Goal: Task Accomplishment & Management: Manage account settings

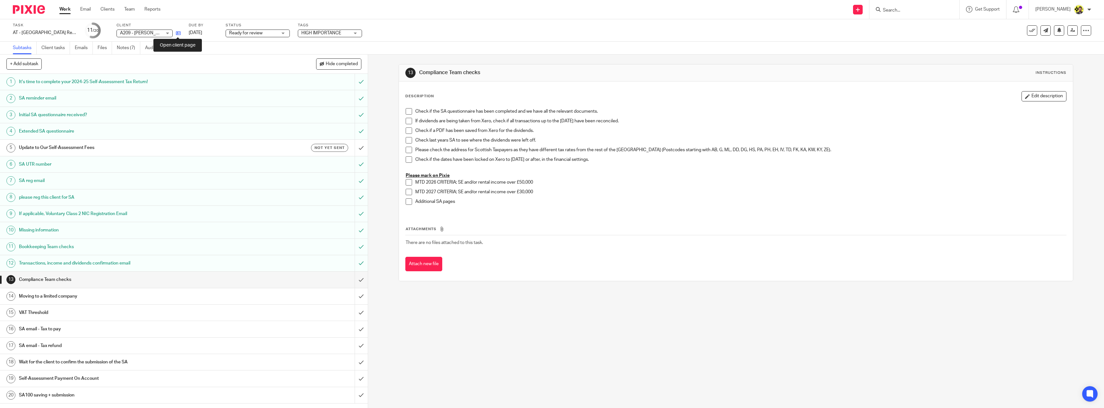
click at [177, 32] on icon at bounding box center [178, 33] width 5 height 5
click at [127, 47] on link "Notes (7)" at bounding box center [128, 48] width 23 height 13
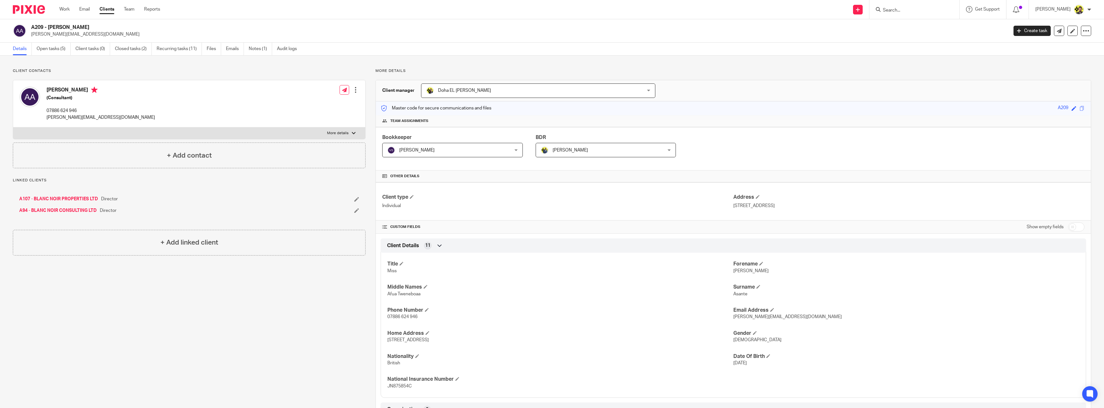
click at [80, 25] on h2 "A209 - [PERSON_NAME]" at bounding box center [420, 27] width 778 height 7
click at [925, 9] on input "Search" at bounding box center [911, 11] width 58 height 6
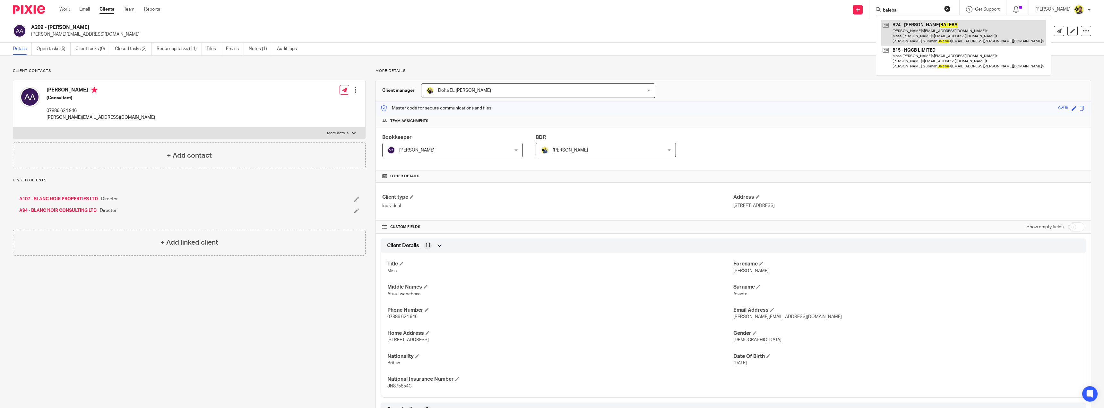
type input "baleba"
click at [931, 30] on link at bounding box center [963, 32] width 165 height 25
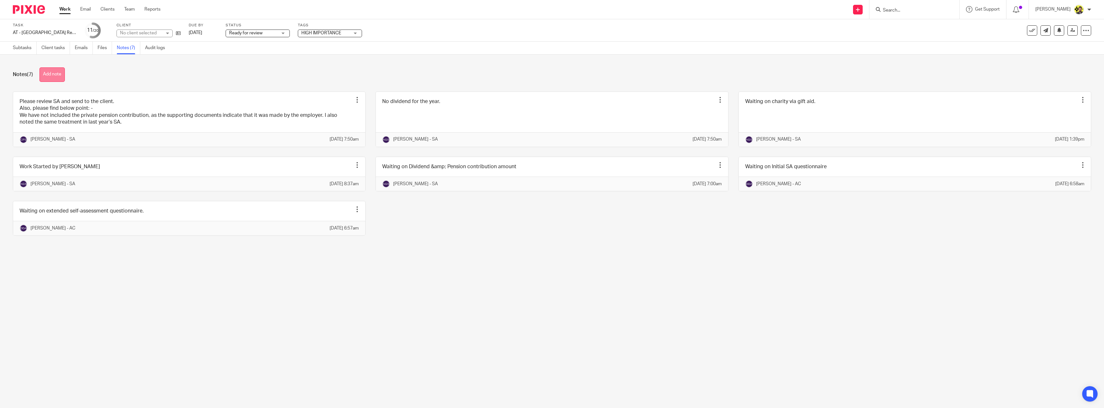
click at [54, 71] on button "Add note" at bounding box center [51, 74] width 25 height 14
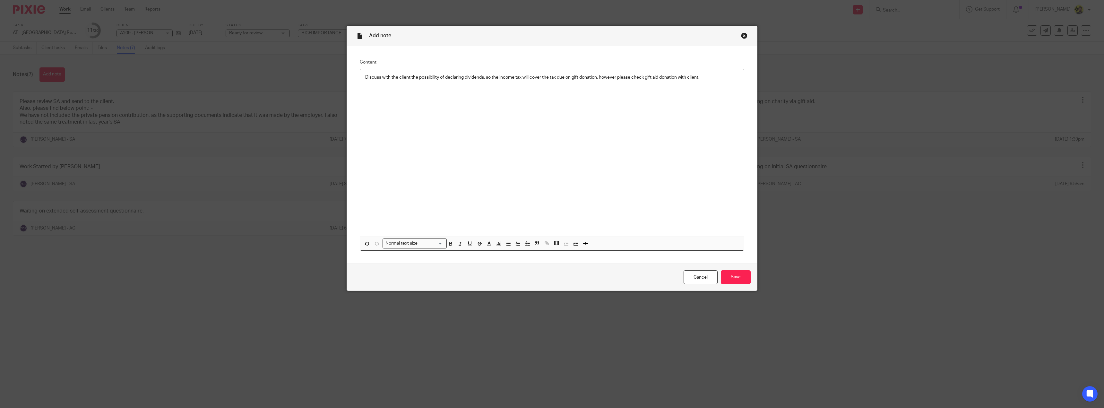
click at [360, 81] on div "Discuss with the client the possibility of declaring dividends, so the income t…" at bounding box center [552, 152] width 384 height 167
drag, startPoint x: 362, startPoint y: 77, endPoint x: 772, endPoint y: 99, distance: 410.3
click at [775, 98] on div "Add note Content Discuss with the client the possibility of declaring dividends…" at bounding box center [552, 204] width 1104 height 408
click at [527, 244] on icon "button" at bounding box center [528, 244] width 6 height 6
click at [613, 128] on div "Discuss with the client the possibility of declaring dividends, so the income t…" at bounding box center [552, 152] width 384 height 167
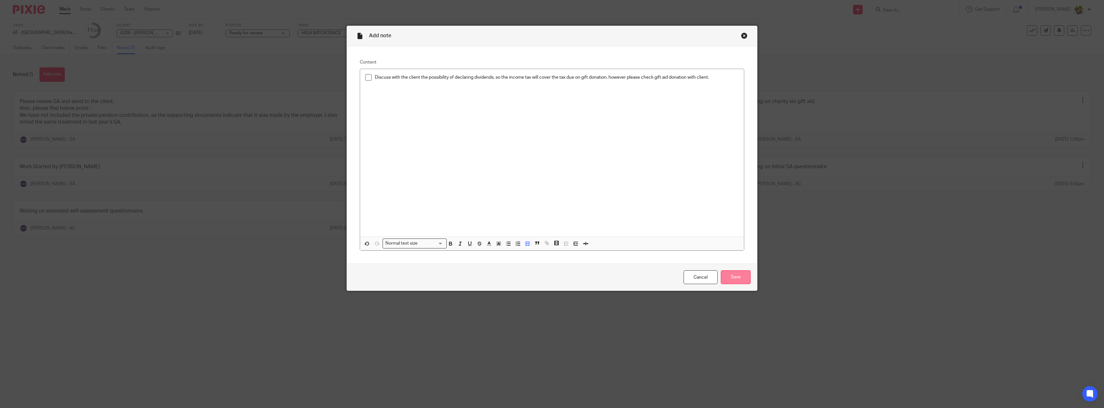
click at [722, 280] on input "Save" at bounding box center [736, 277] width 30 height 14
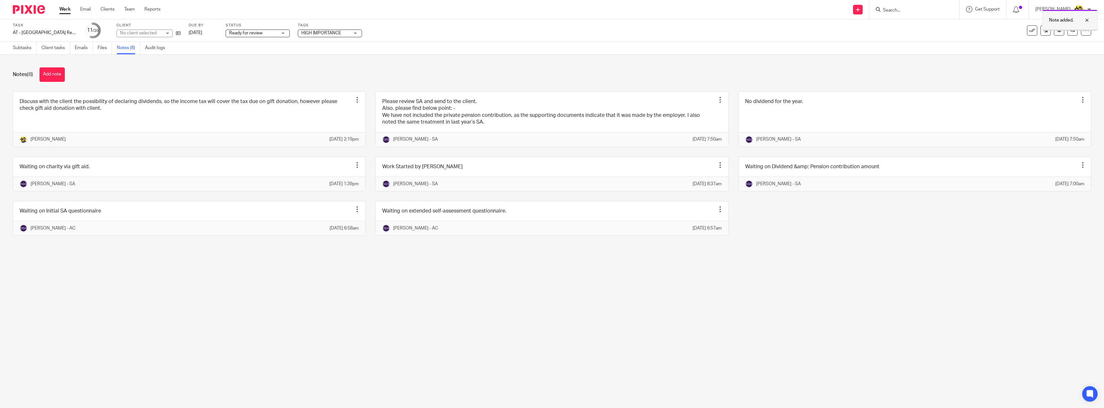
click at [1086, 18] on div at bounding box center [1081, 20] width 17 height 8
click at [1070, 32] on link at bounding box center [1072, 30] width 10 height 10
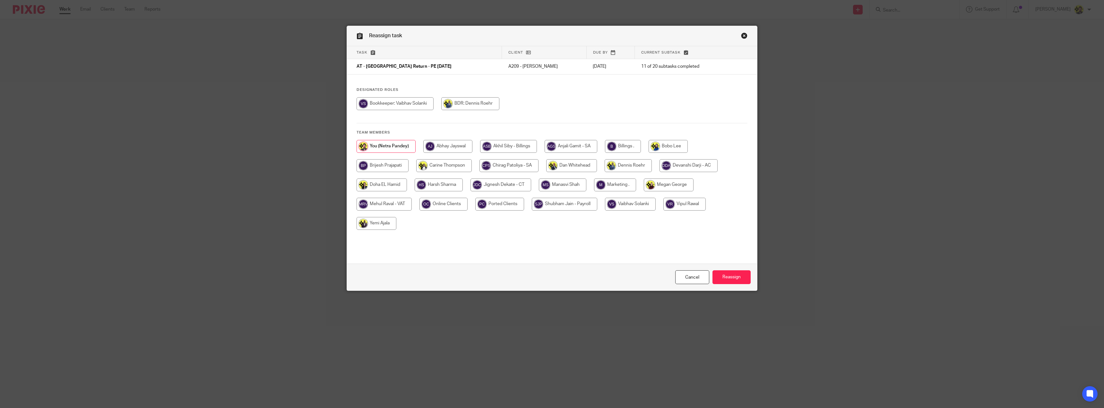
click at [398, 180] on input "radio" at bounding box center [381, 184] width 50 height 13
radio input "true"
click at [732, 270] on input "Reassign" at bounding box center [731, 277] width 38 height 14
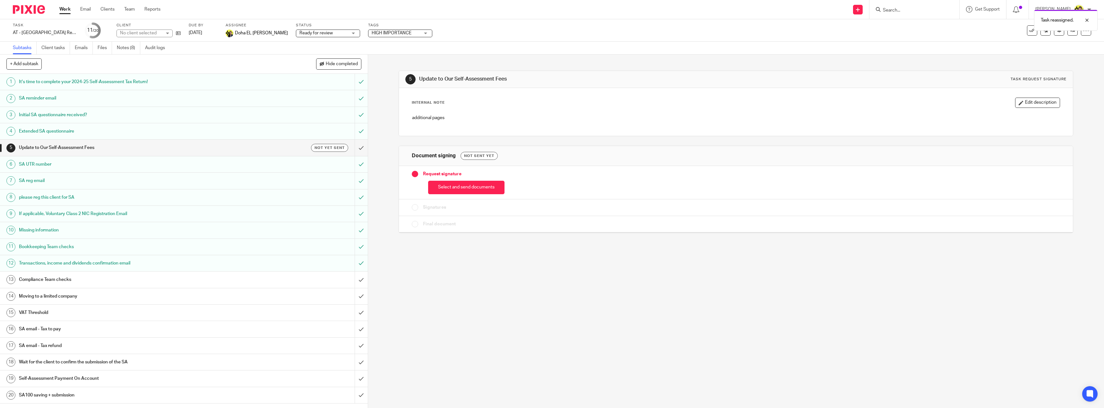
click at [300, 36] on span "Ready for review" at bounding box center [323, 33] width 48 height 7
click at [300, 69] on span "In progress" at bounding box center [289, 69] width 22 height 4
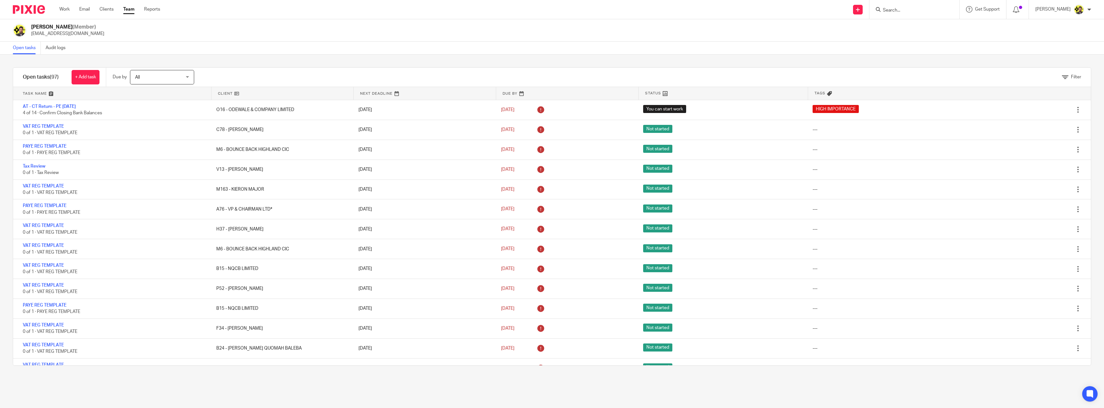
scroll to position [1404, 0]
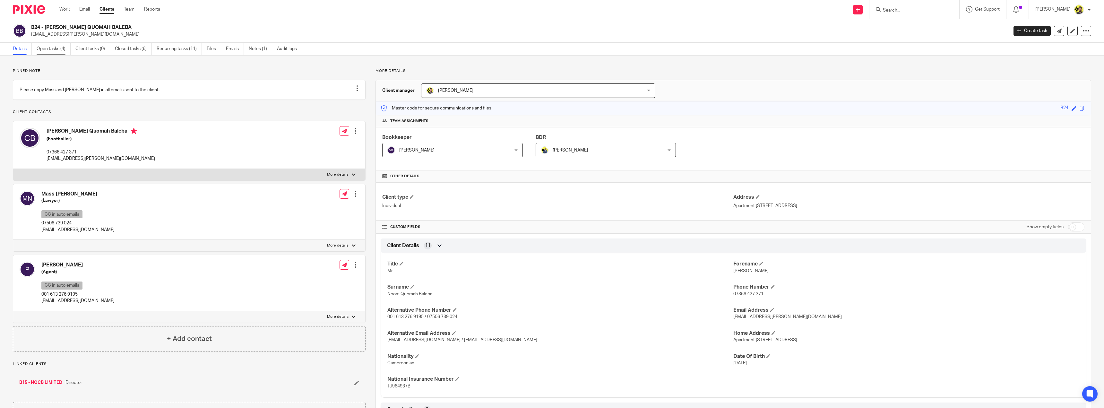
click at [57, 52] on link "Open tasks (4)" at bounding box center [54, 49] width 34 height 13
